Goal: Navigation & Orientation: Find specific page/section

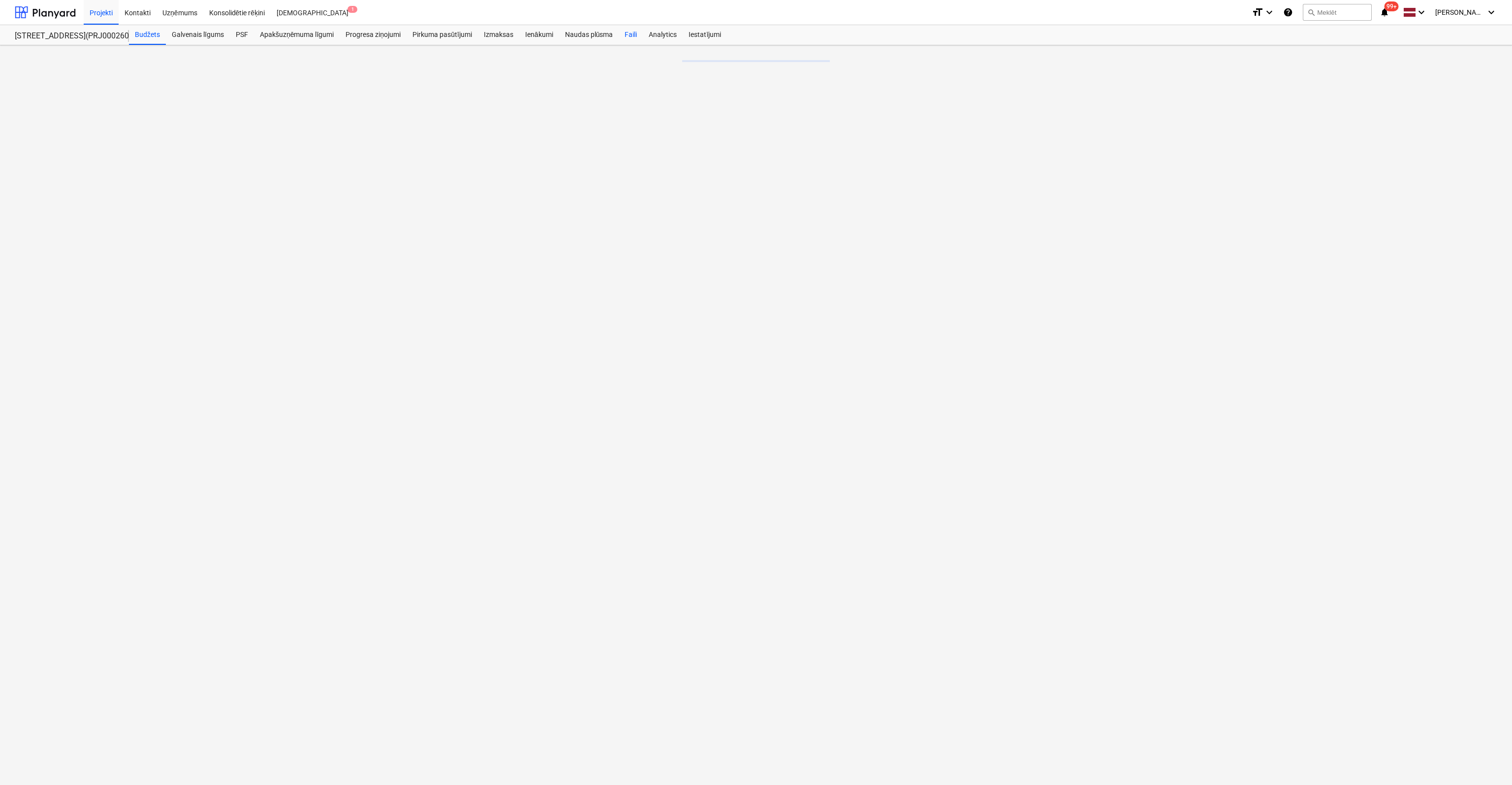
click at [635, 32] on div "Faili" at bounding box center [630, 35] width 24 height 20
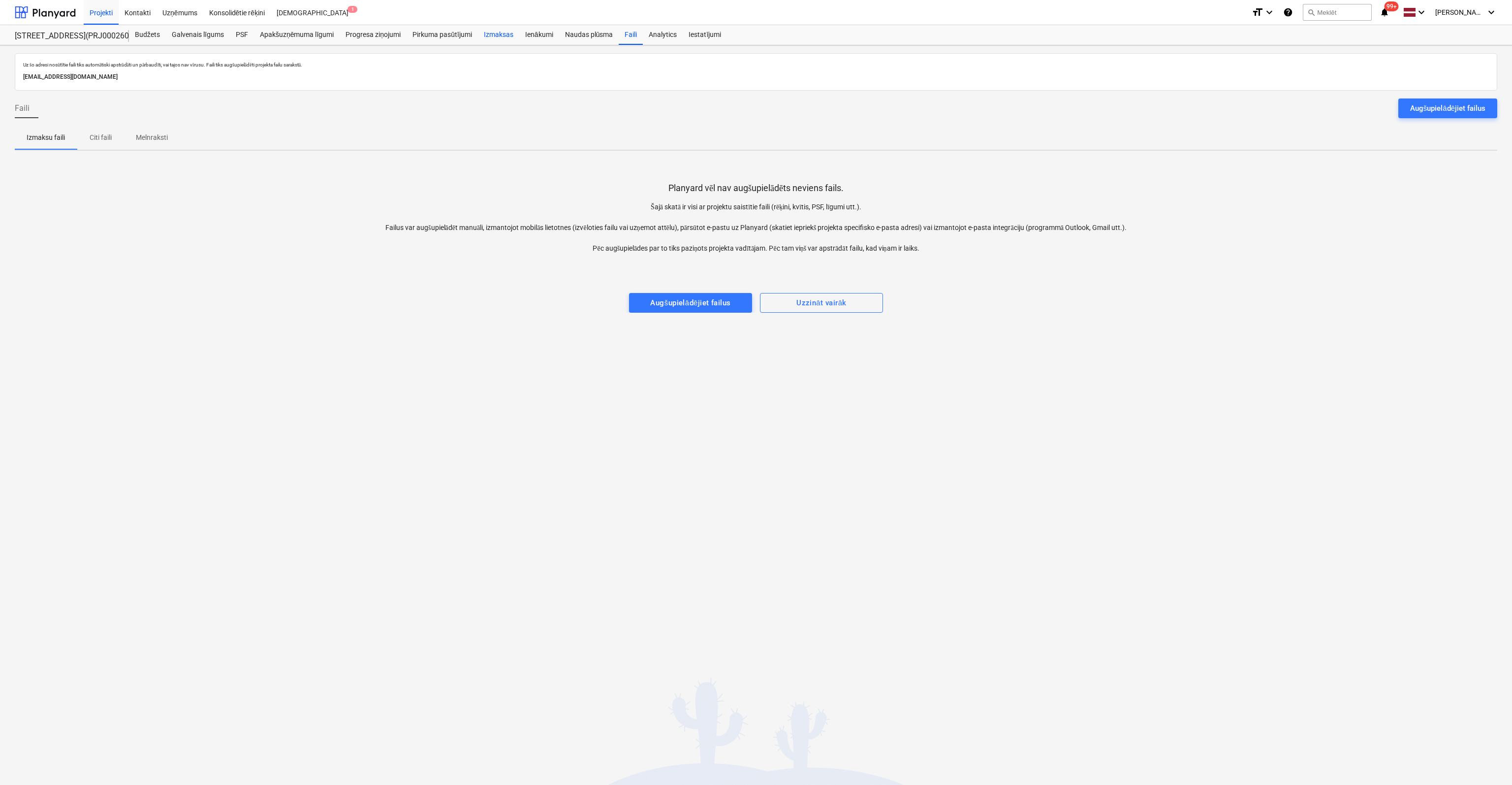
click at [507, 33] on div "Izmaksas" at bounding box center [498, 35] width 41 height 20
